Goal: Transaction & Acquisition: Purchase product/service

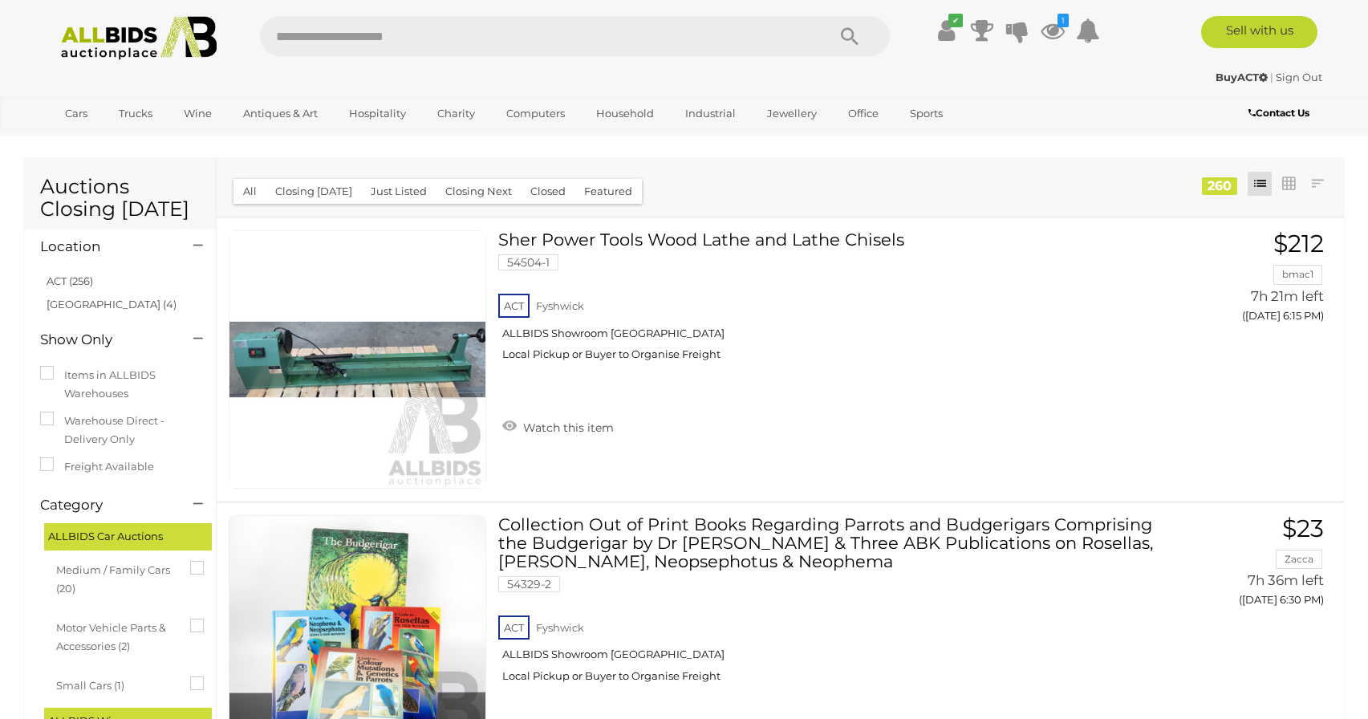
click at [111, 47] on img at bounding box center [139, 38] width 174 height 44
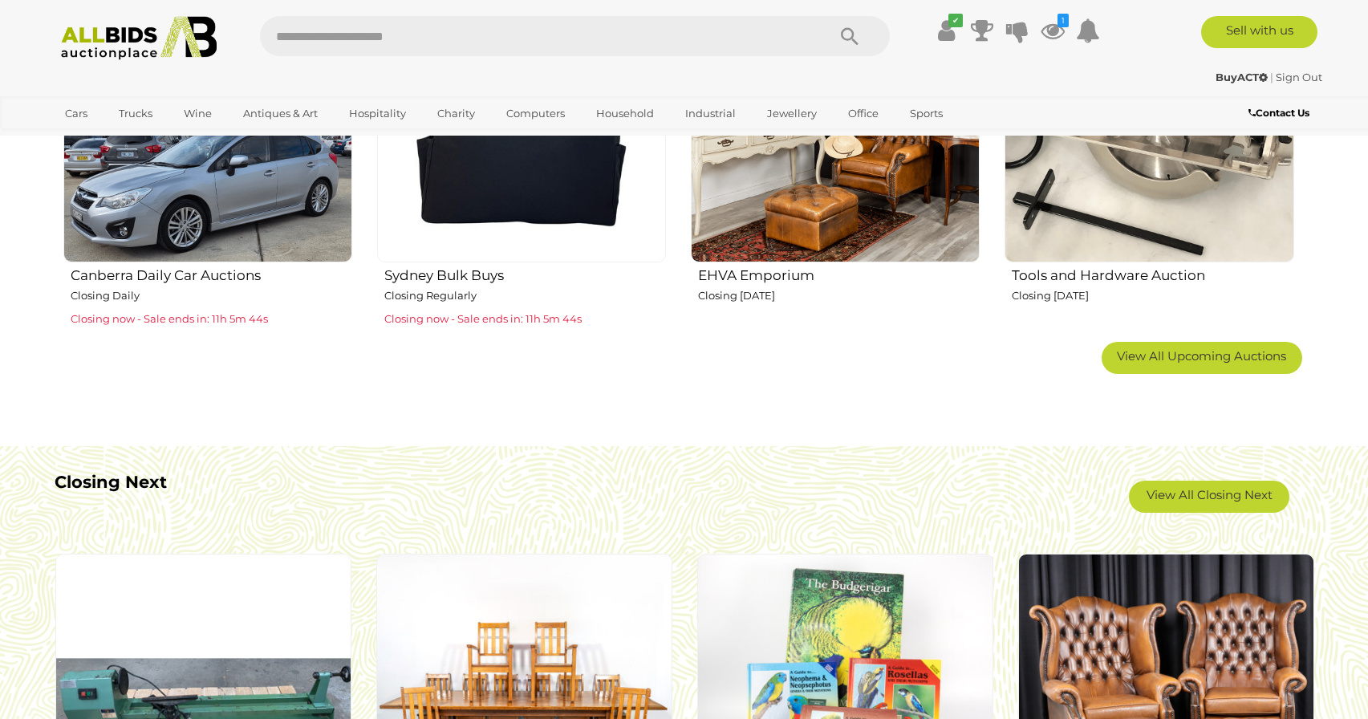
scroll to position [1152, 0]
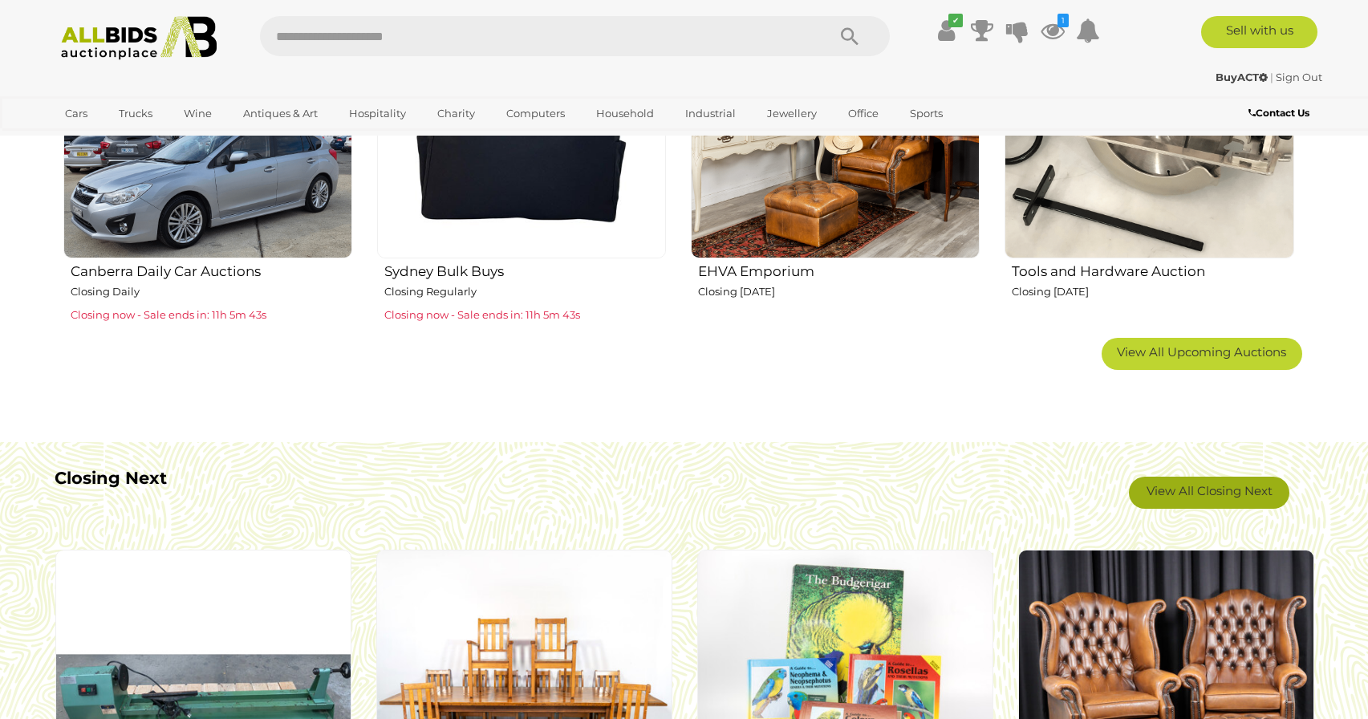
click at [1199, 488] on link "View All Closing Next" at bounding box center [1209, 493] width 160 height 32
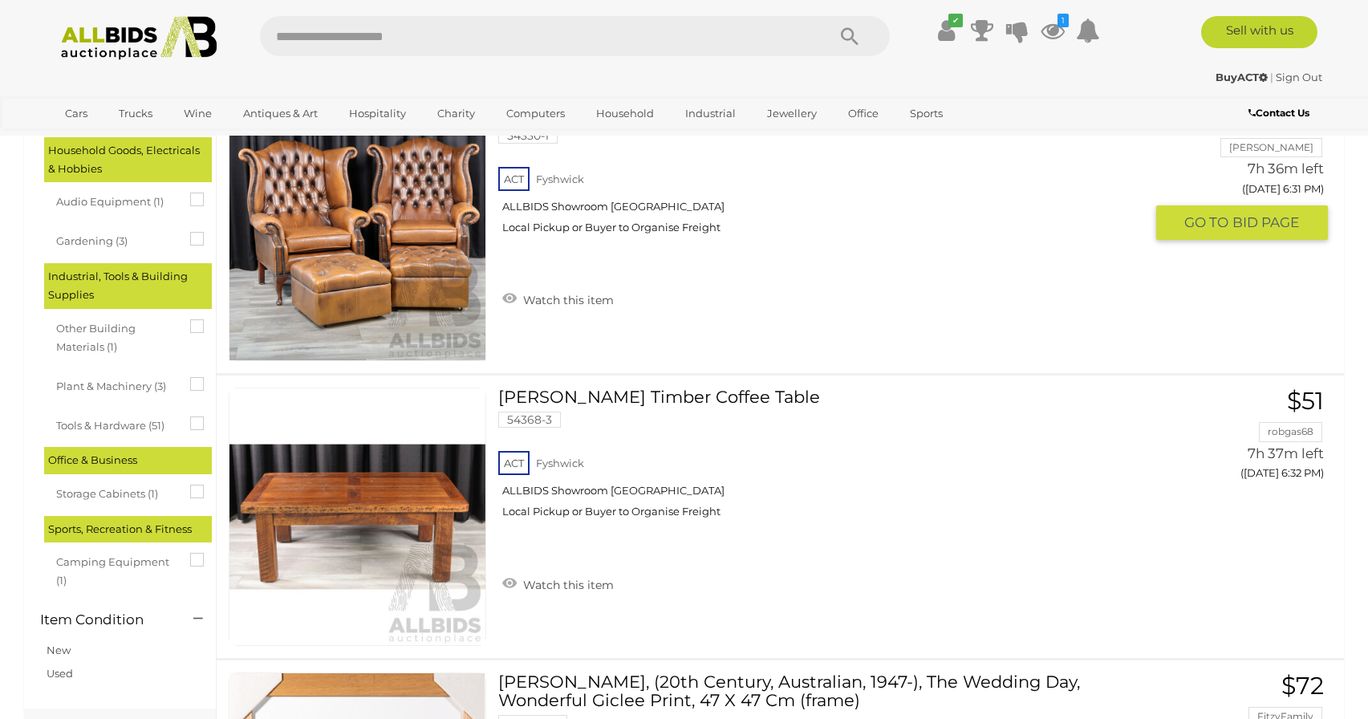
scroll to position [1043, 0]
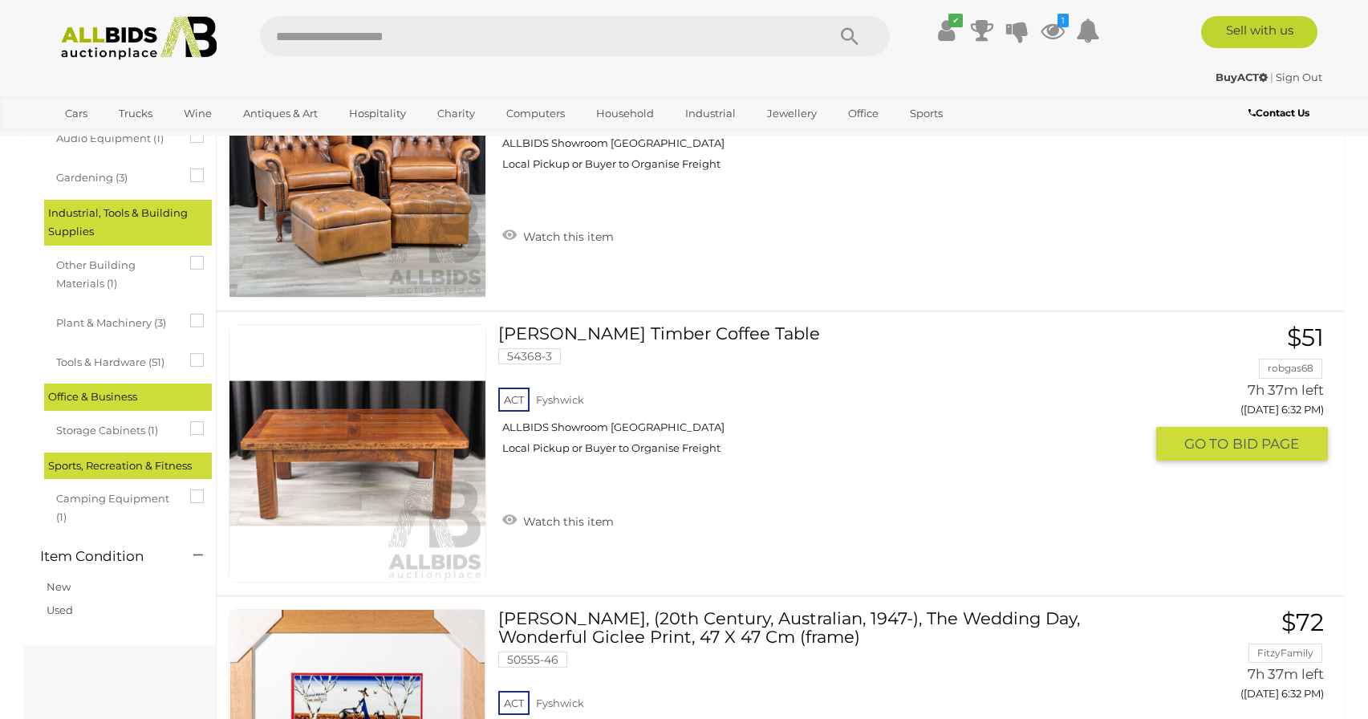
click at [366, 412] on link at bounding box center [358, 453] width 258 height 258
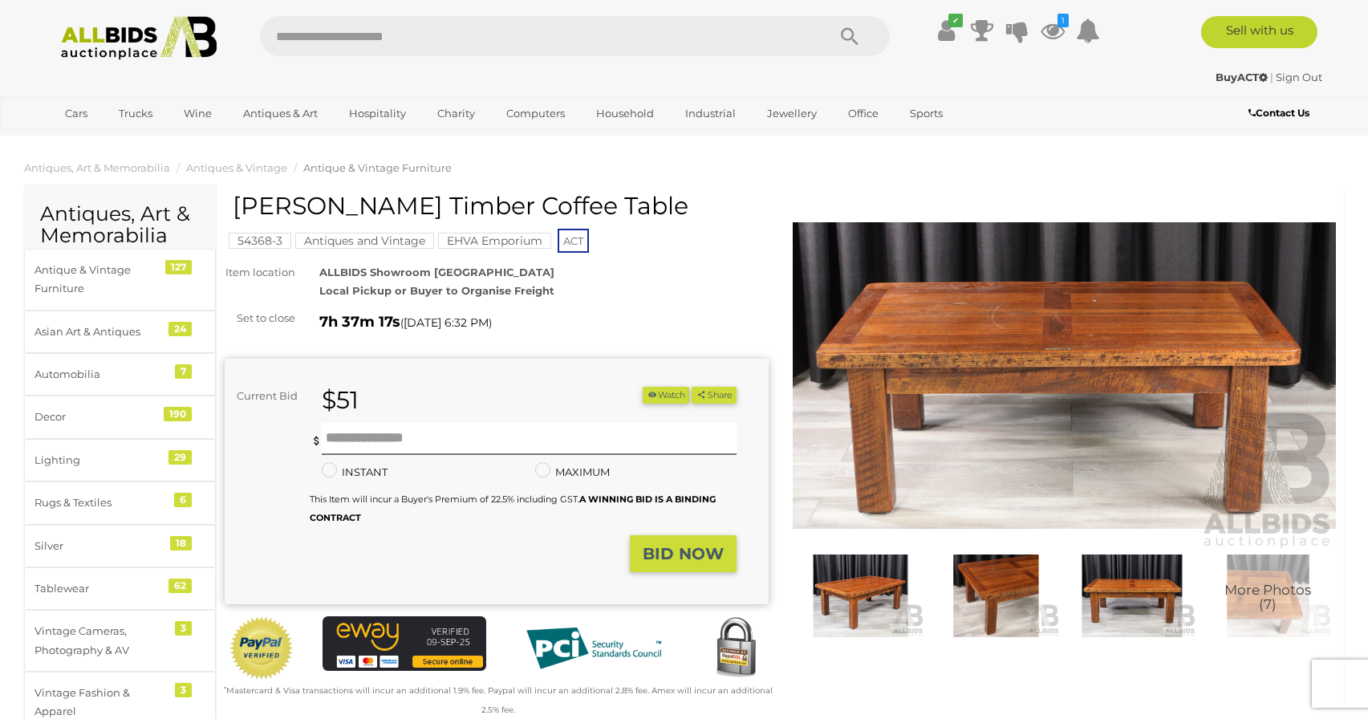
click at [952, 384] on img at bounding box center [1065, 376] width 544 height 351
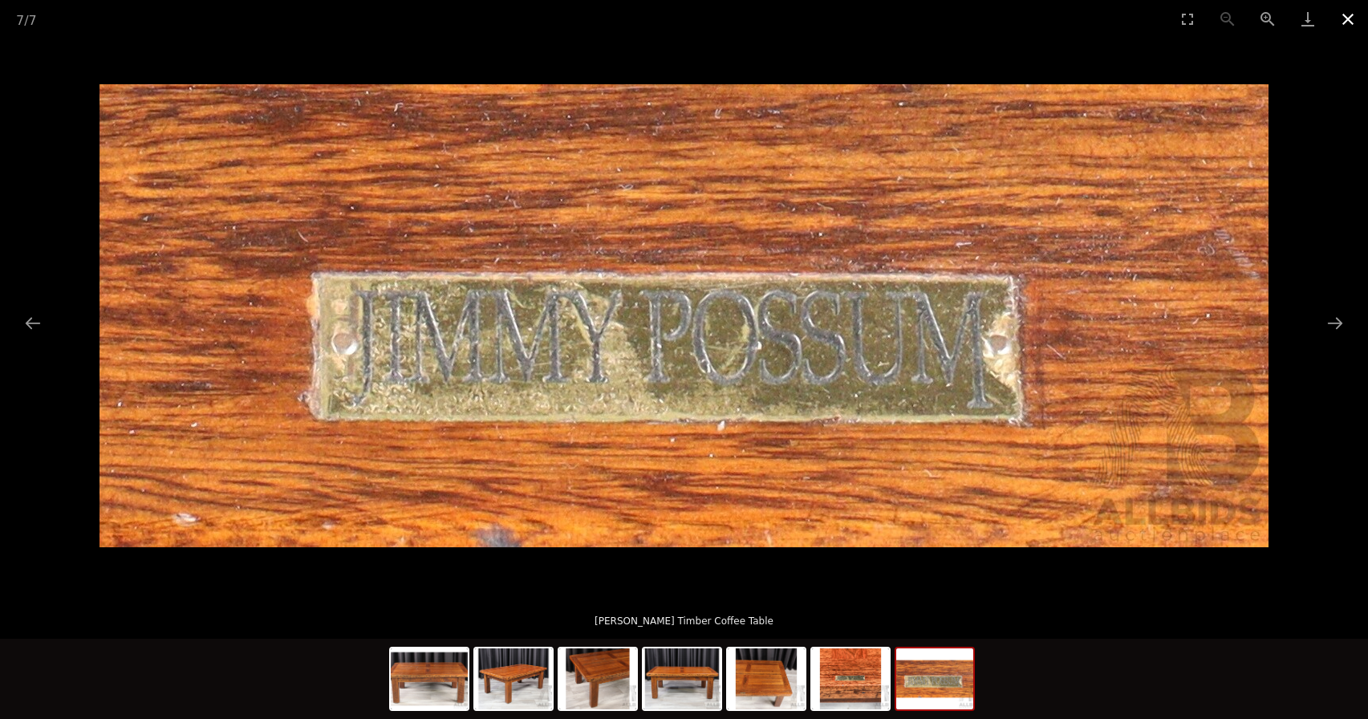
click at [1342, 14] on button "Close gallery" at bounding box center [1348, 19] width 40 height 38
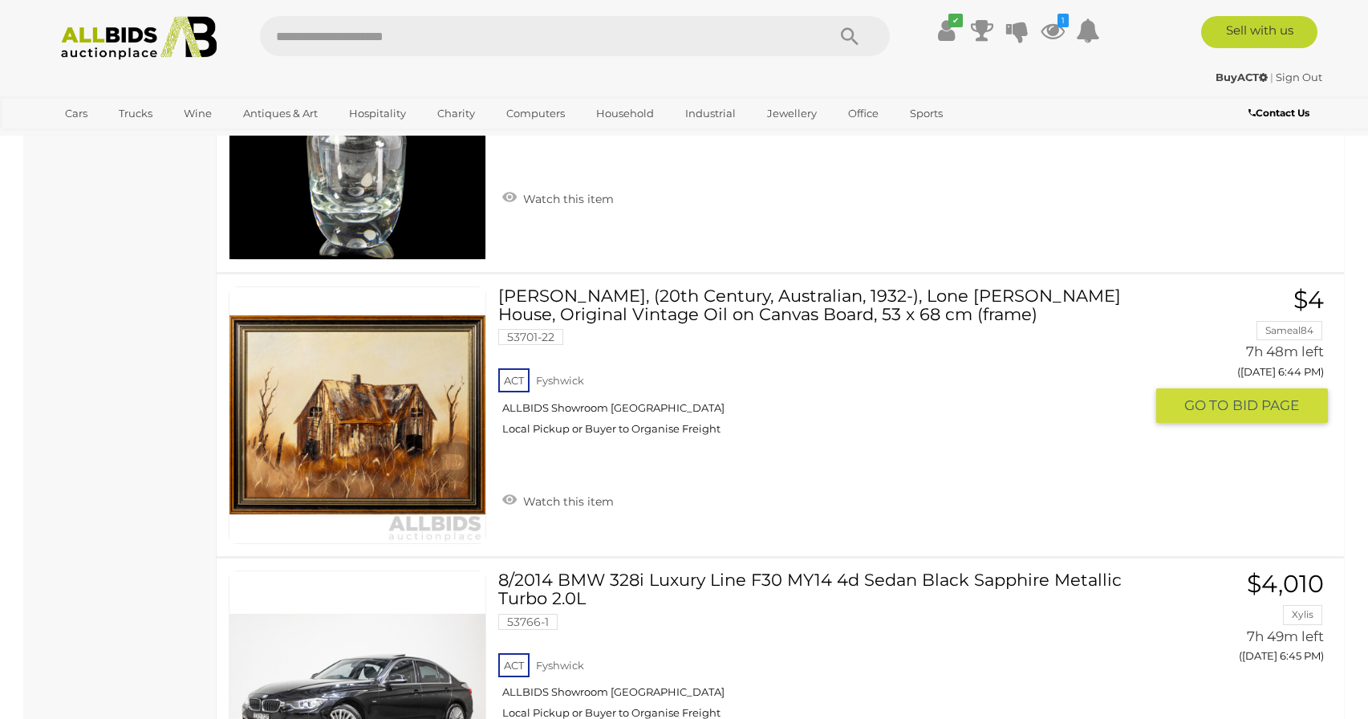
scroll to position [8777, 0]
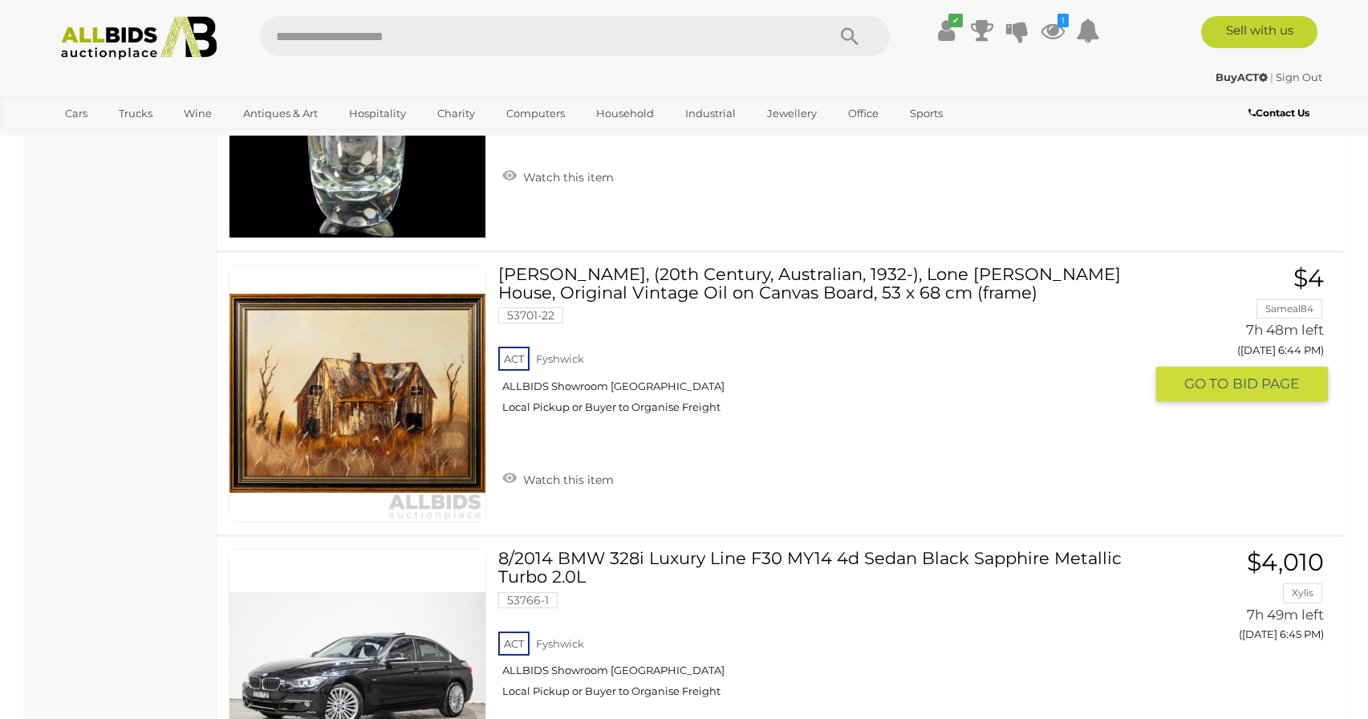
click at [754, 295] on link "Ronald Hope, (20th Century, Australian, 1932-), Lone Bush House, Original Vinta…" at bounding box center [827, 345] width 634 height 161
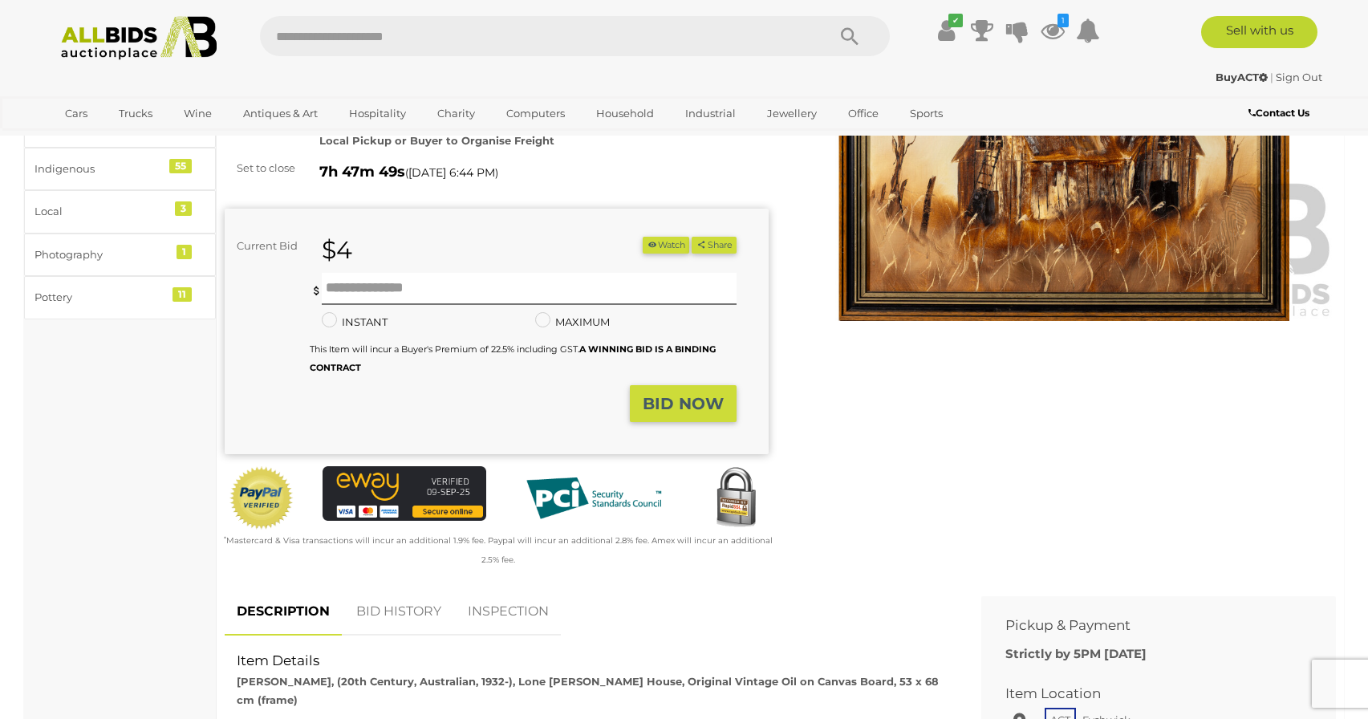
scroll to position [199, 0]
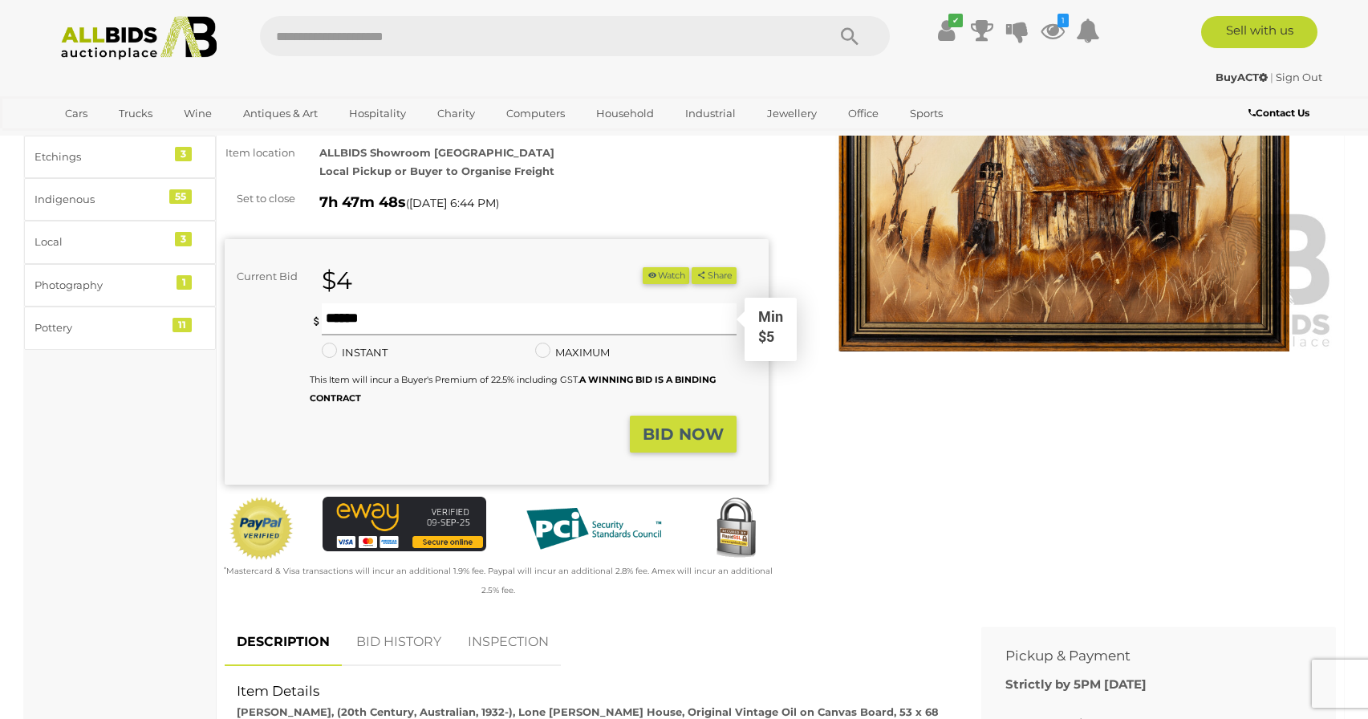
click at [396, 303] on input "text" at bounding box center [529, 319] width 414 height 32
type input "*"
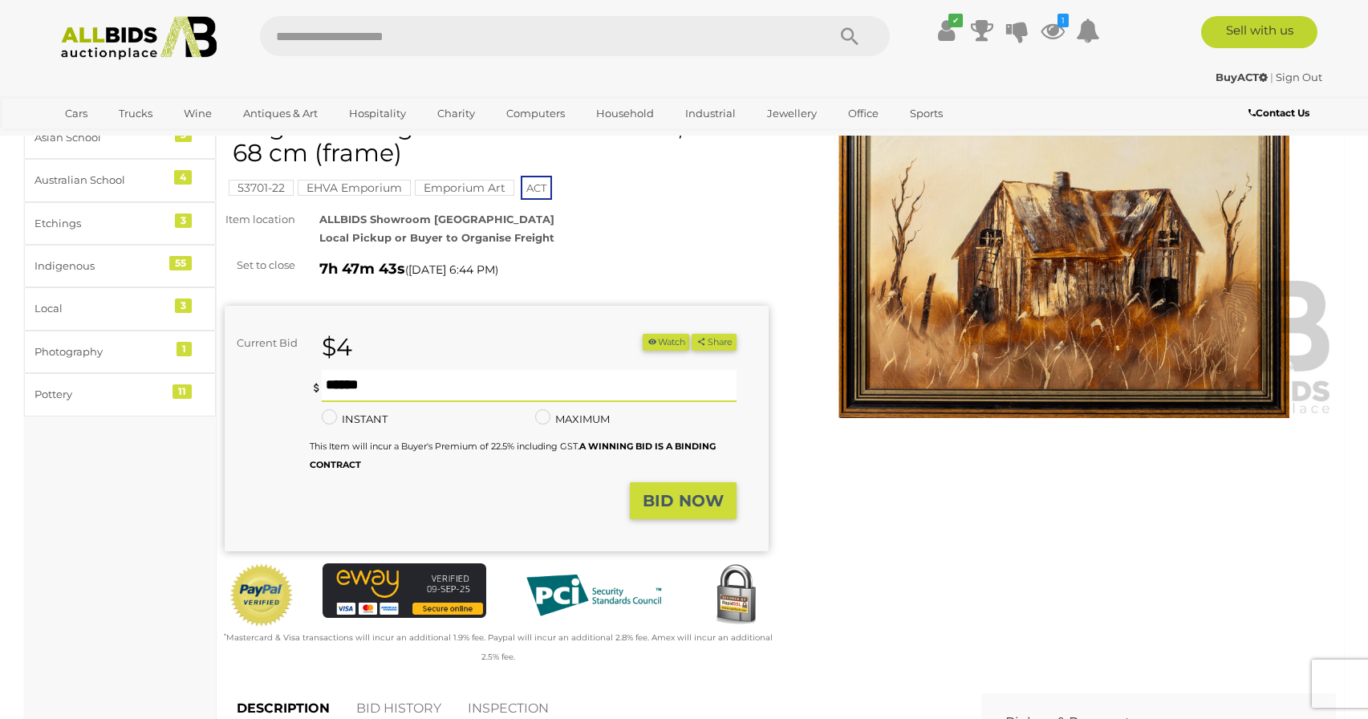
scroll to position [0, 0]
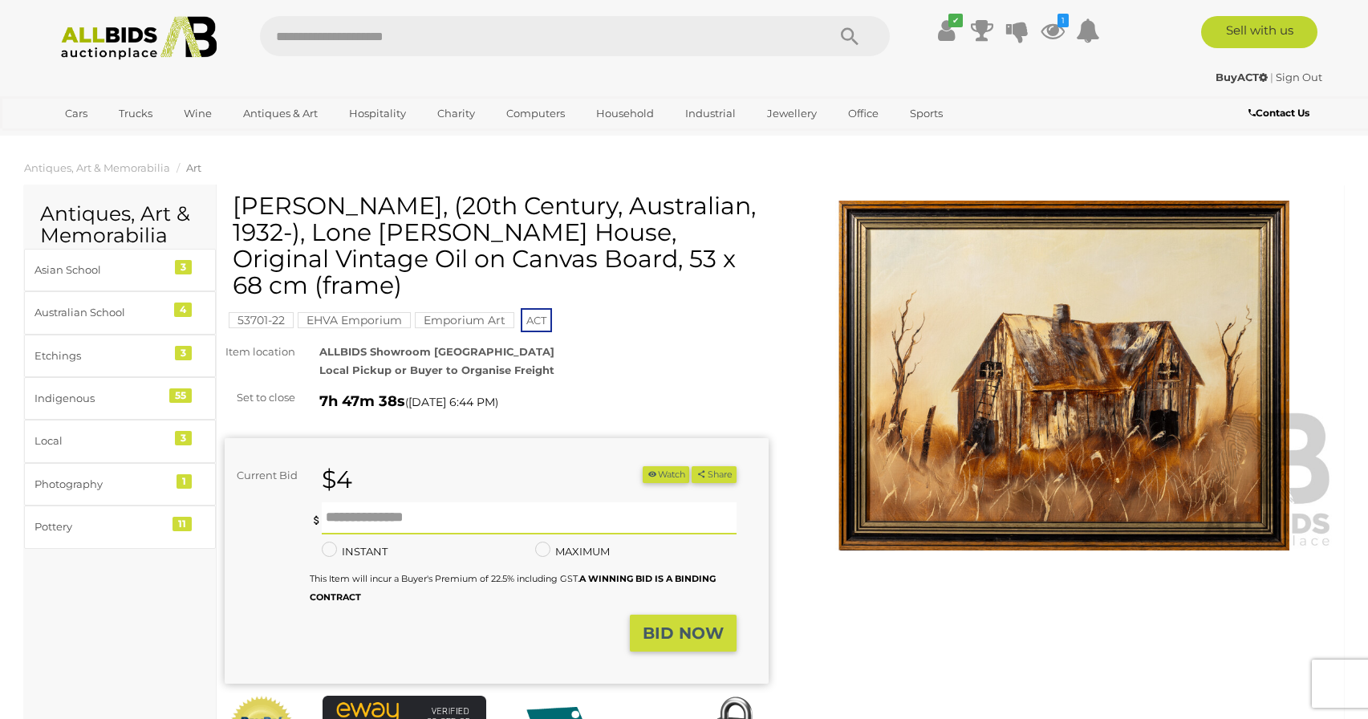
click at [662, 466] on button "Watch" at bounding box center [666, 474] width 47 height 17
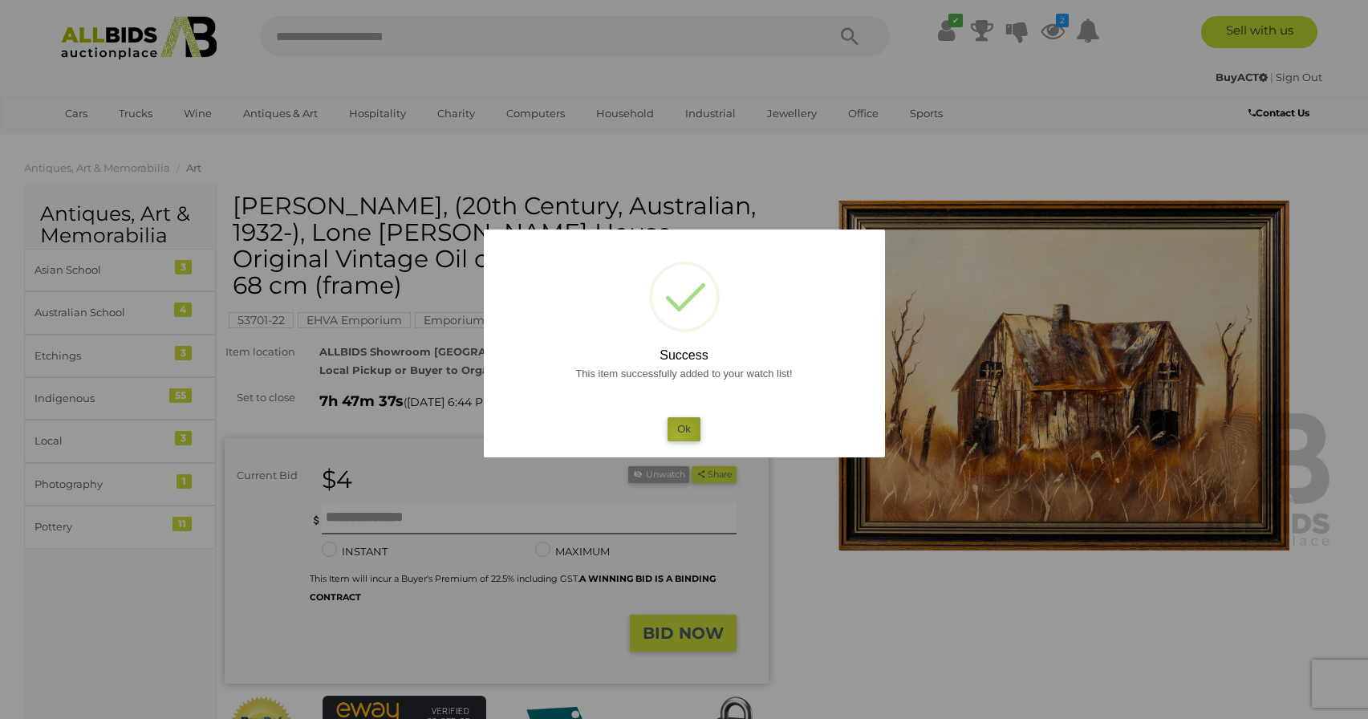
click at [678, 436] on button "Ok" at bounding box center [684, 428] width 33 height 23
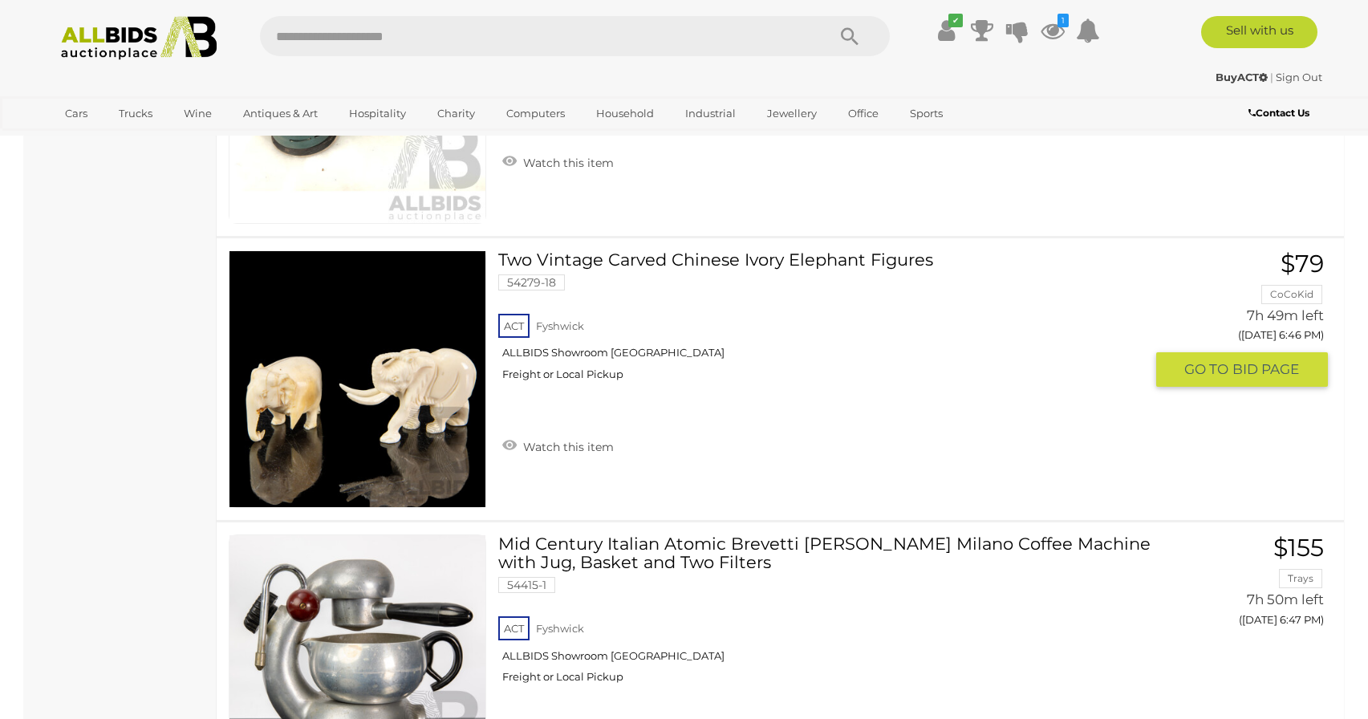
scroll to position [10495, 0]
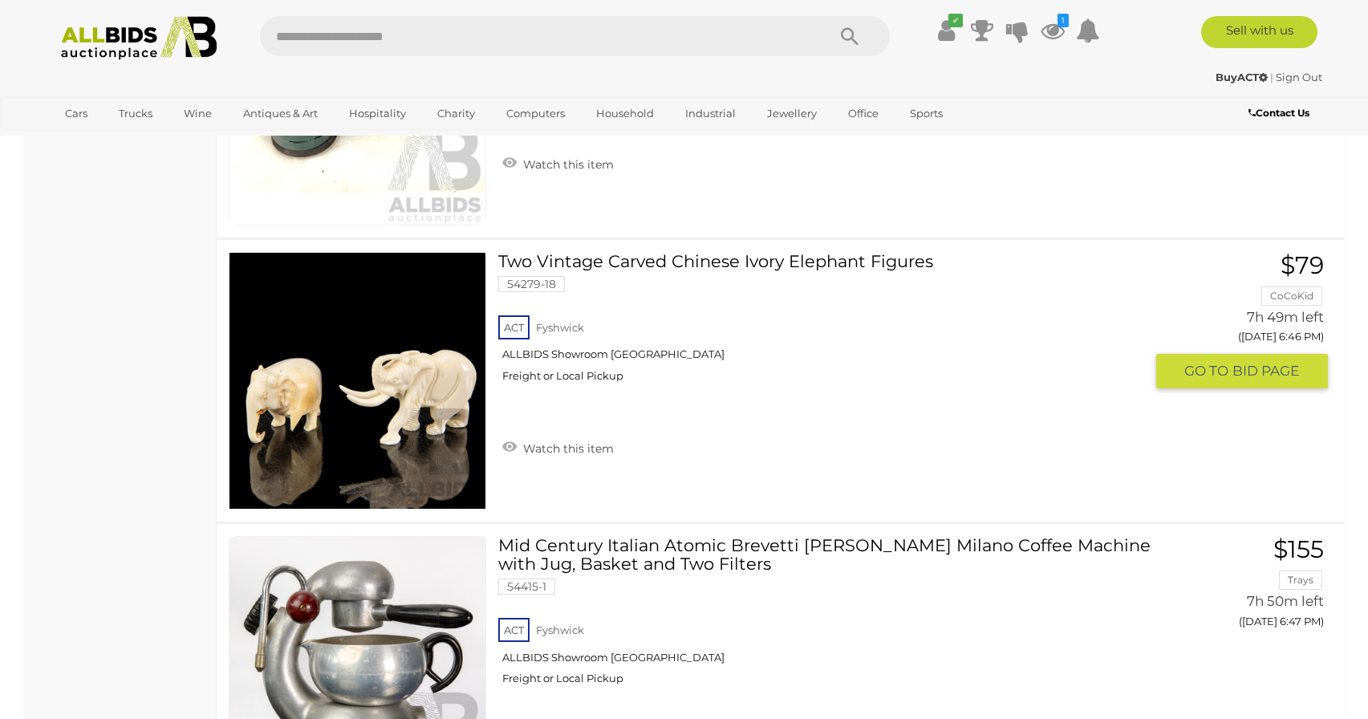
click at [684, 267] on link "Two Vintage Carved Chinese Ivory Elephant Figures 54279-18 ACT Fyshwick" at bounding box center [827, 323] width 634 height 143
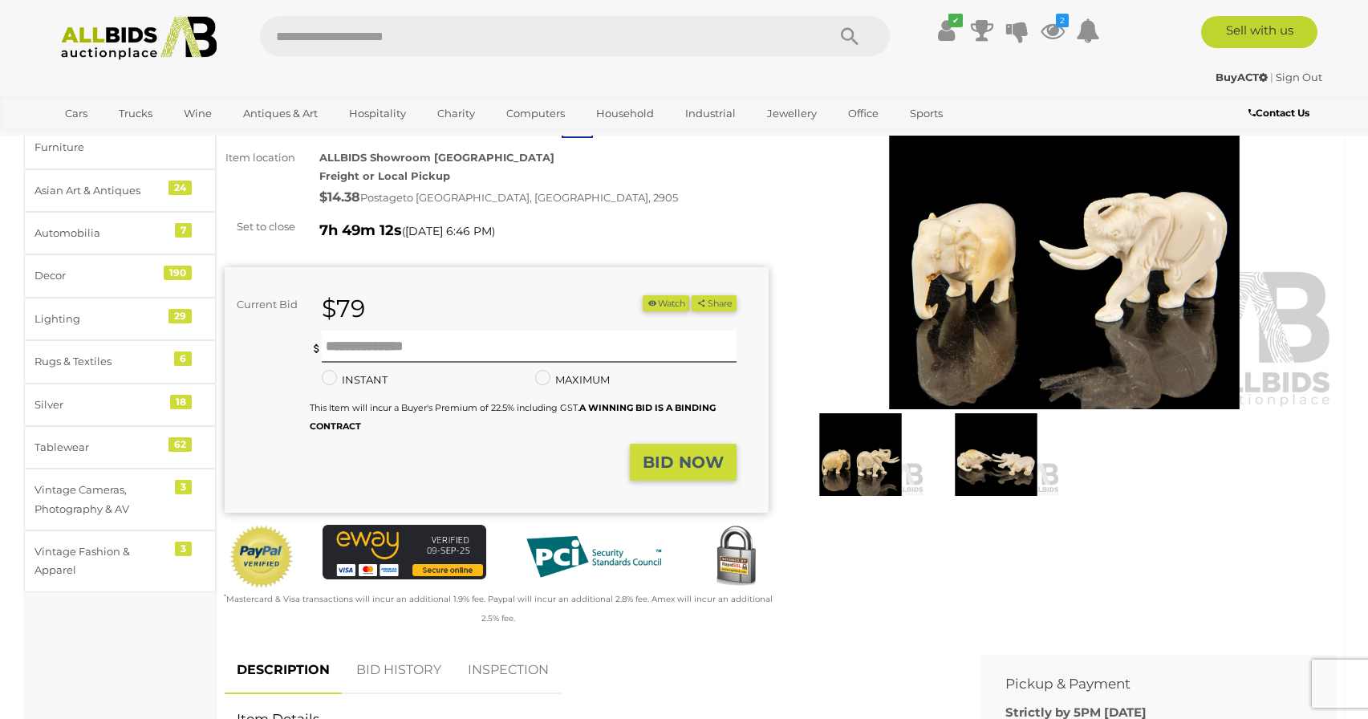
scroll to position [144, 0]
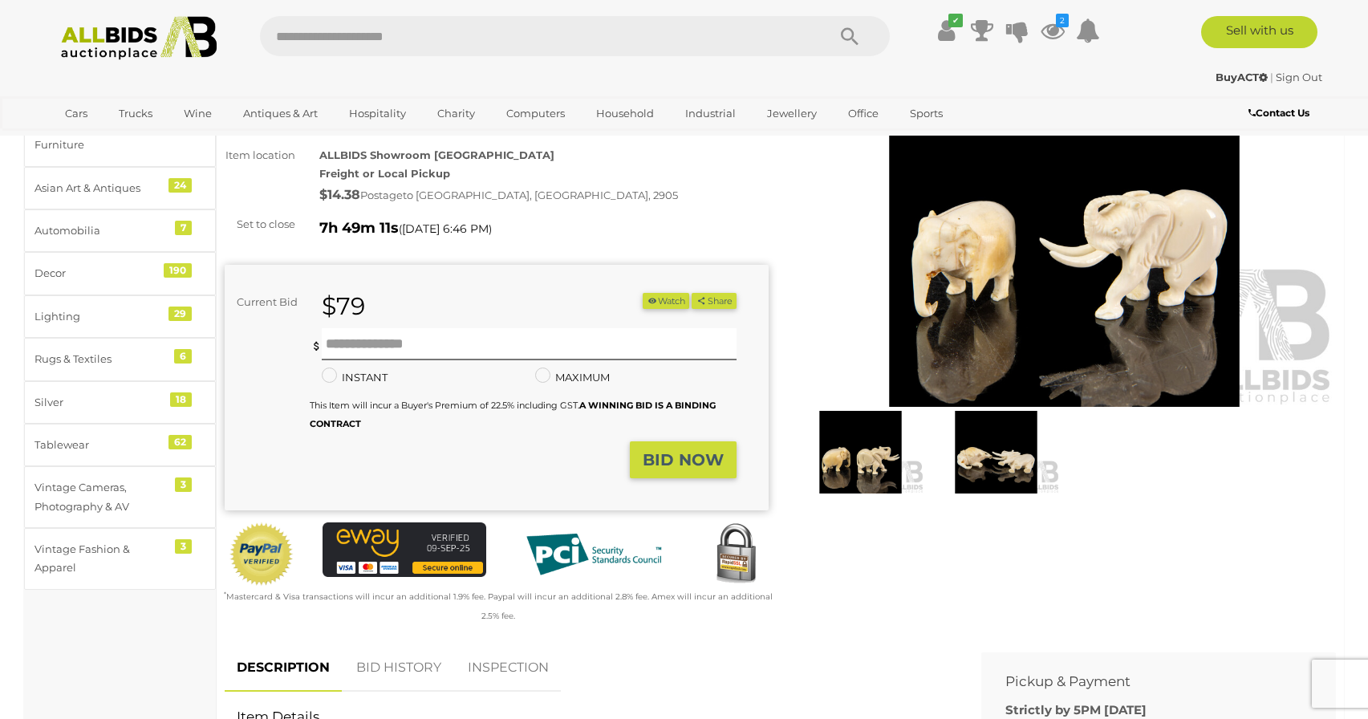
click at [655, 300] on button "Watch" at bounding box center [666, 301] width 47 height 17
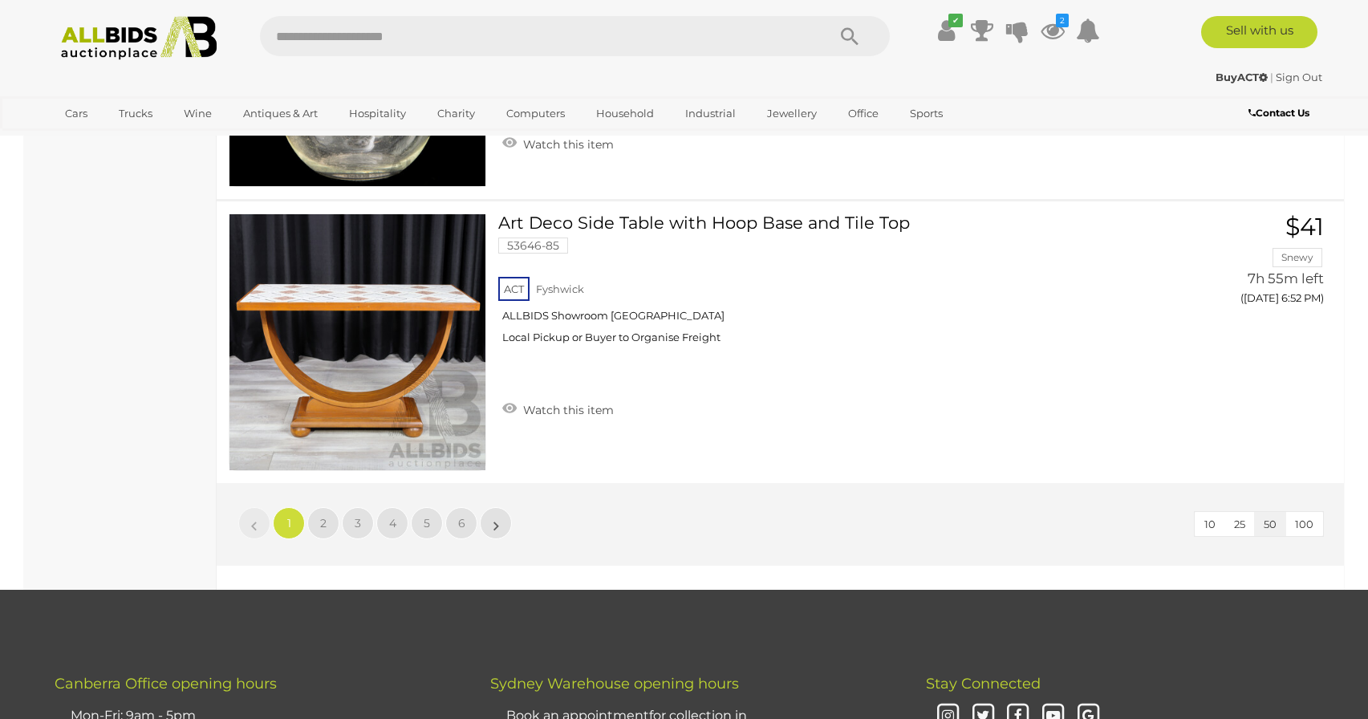
scroll to position [13943, 0]
